Goal: Find specific page/section: Find specific page/section

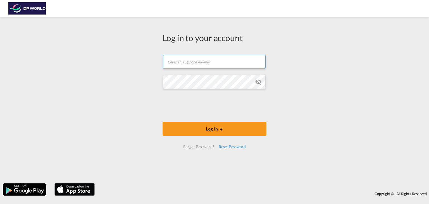
click at [189, 68] on input "text" at bounding box center [214, 62] width 103 height 14
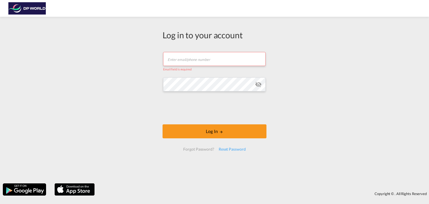
paste input "mailto:[PERSON_NAME][EMAIL_ADDRESS][DOMAIN_NAME]"
click at [182, 57] on input "mailto:[PERSON_NAME][EMAIL_ADDRESS][DOMAIN_NAME]" at bounding box center [214, 59] width 103 height 14
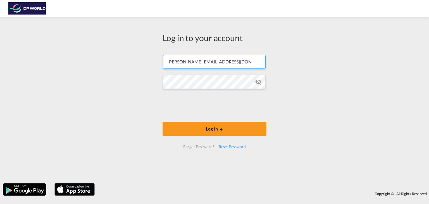
type input "[PERSON_NAME][EMAIL_ADDRESS][DOMAIN_NAME]"
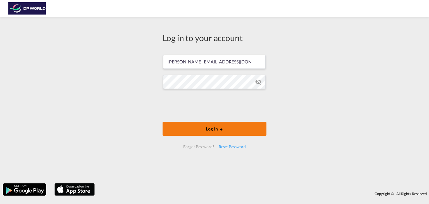
click at [241, 126] on button "Log In" at bounding box center [215, 129] width 104 height 14
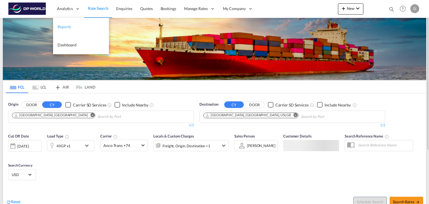
click at [67, 26] on span "Reports" at bounding box center [64, 26] width 13 height 5
